Goal: Task Accomplishment & Management: Use online tool/utility

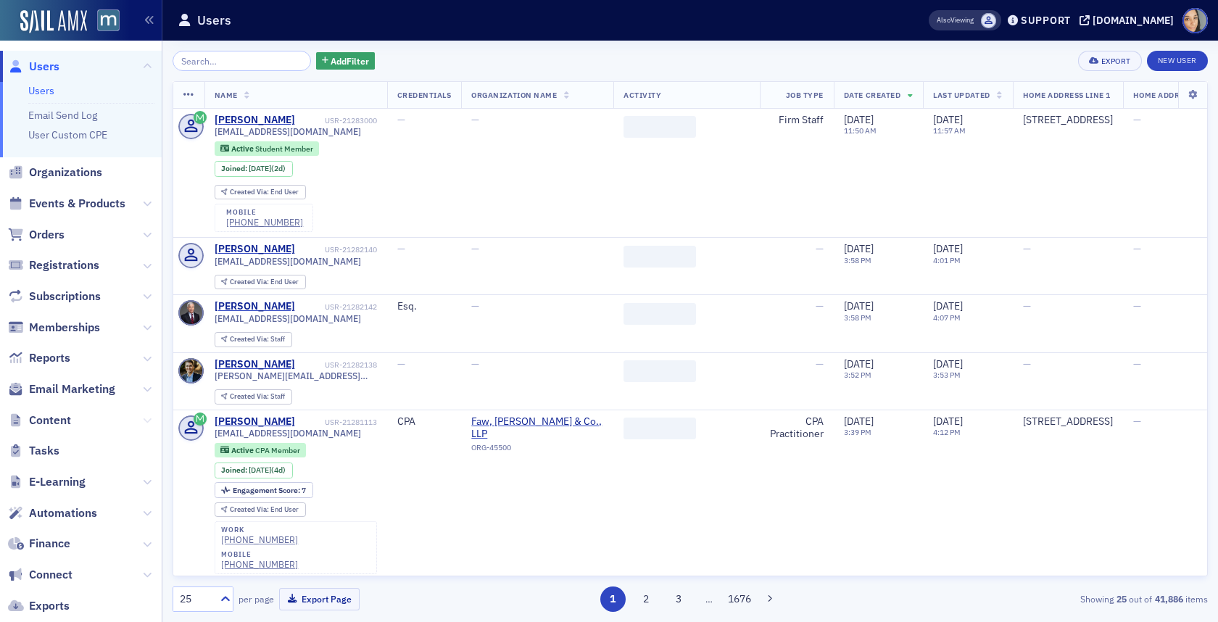
click at [142, 418] on span "Content" at bounding box center [81, 420] width 162 height 31
click at [143, 418] on icon at bounding box center [147, 420] width 9 height 9
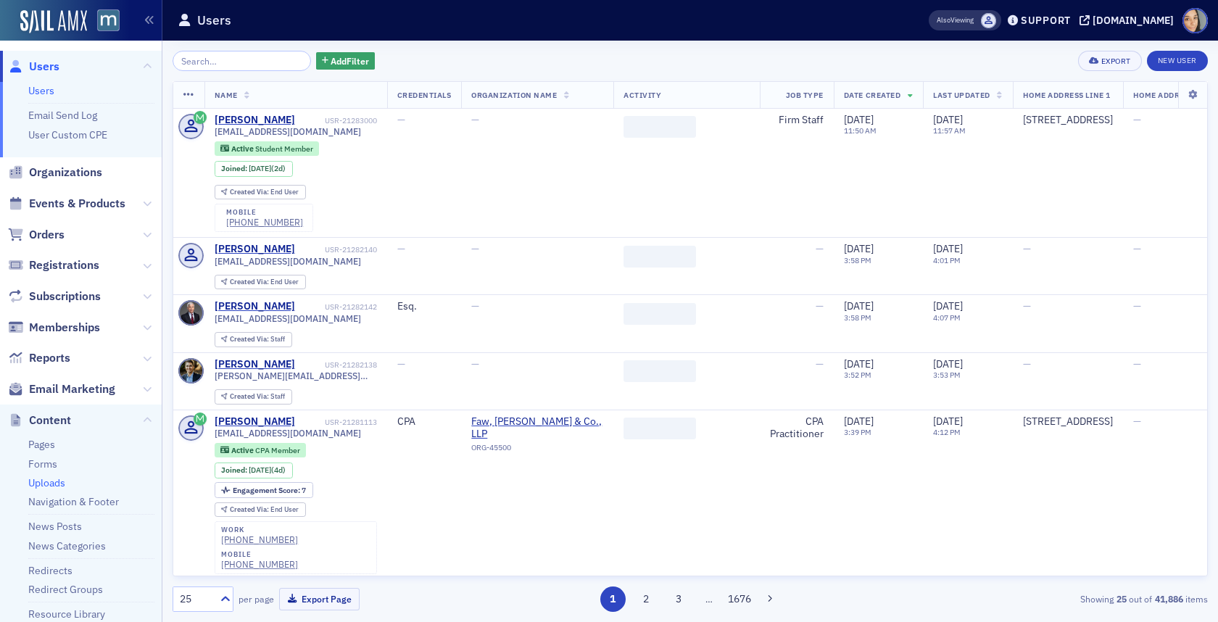
click at [52, 482] on link "Uploads" at bounding box center [46, 482] width 37 height 13
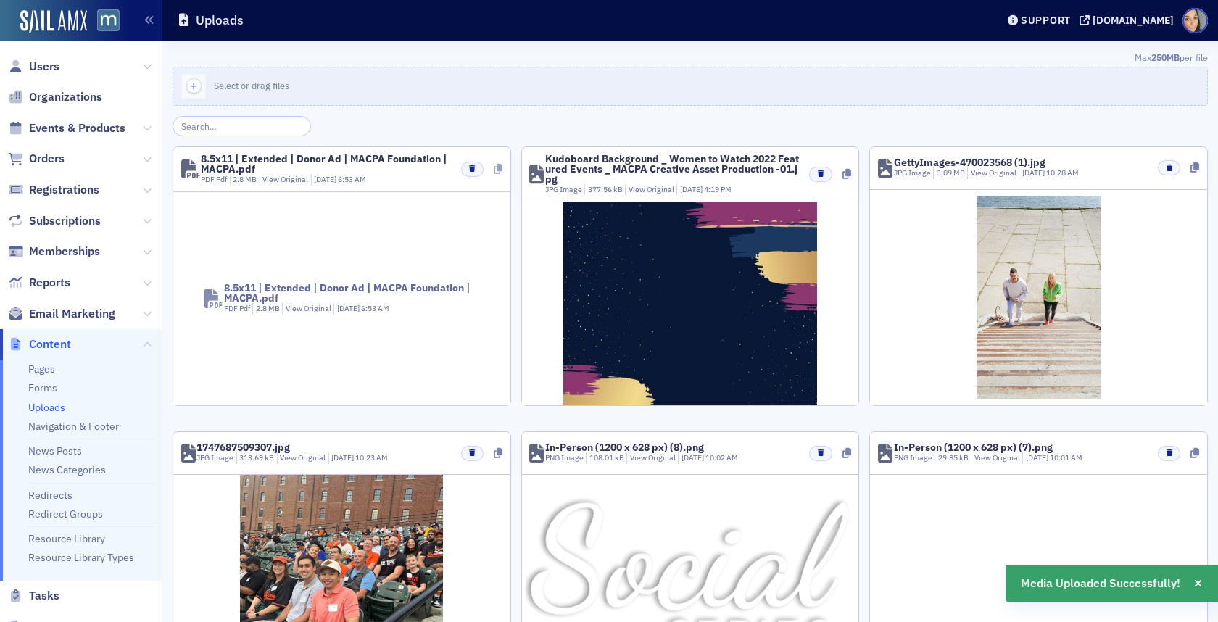
click at [497, 170] on icon at bounding box center [498, 169] width 9 height 10
